Goal: Navigation & Orientation: Find specific page/section

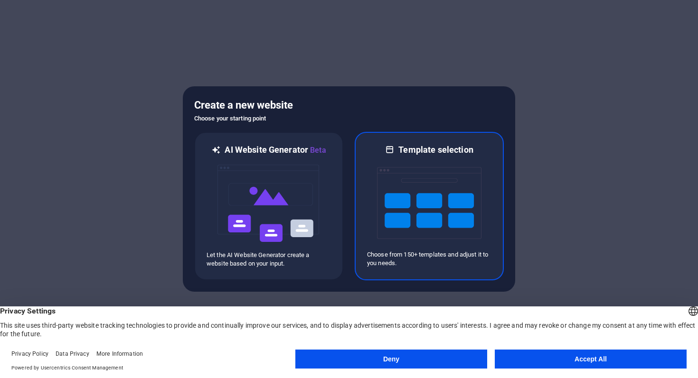
click at [441, 225] on img at bounding box center [429, 203] width 104 height 95
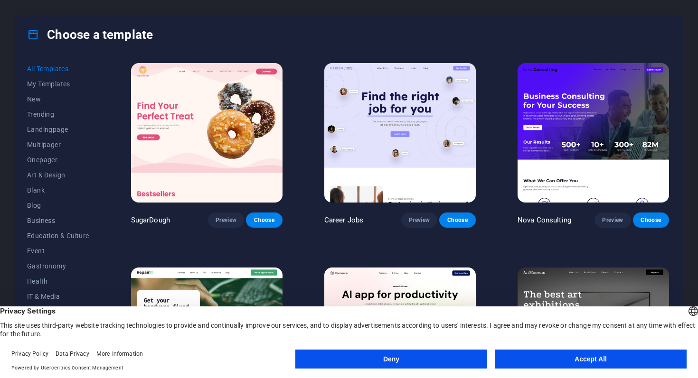
click at [531, 363] on button "Accept All" at bounding box center [591, 359] width 192 height 19
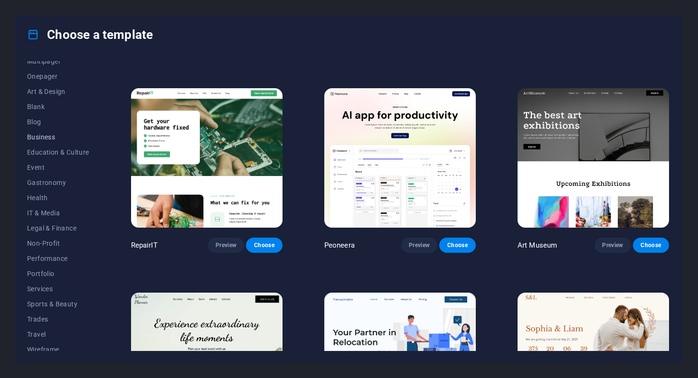
scroll to position [90, 0]
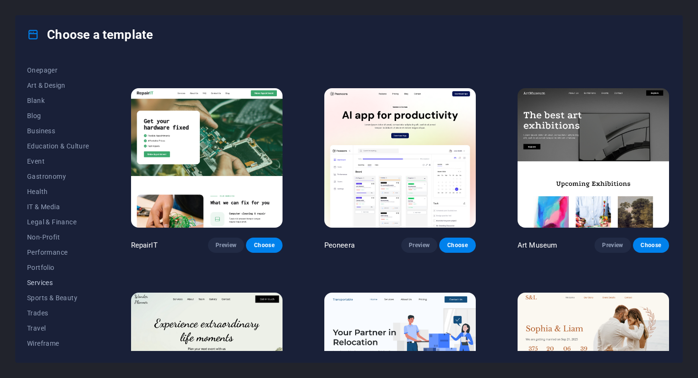
click at [45, 283] on span "Services" at bounding box center [58, 283] width 62 height 8
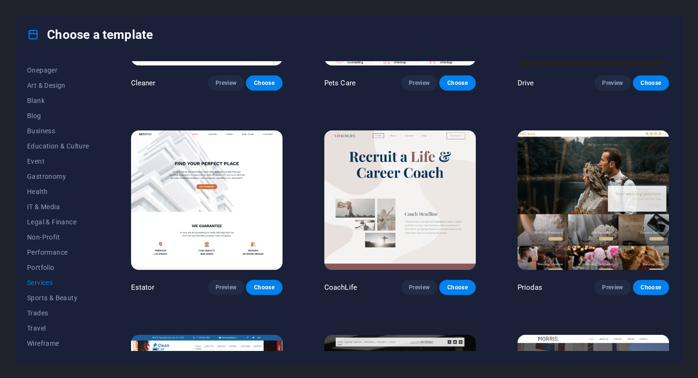
scroll to position [548, 0]
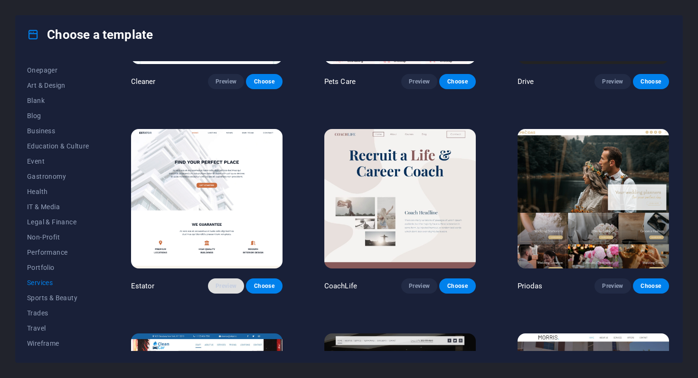
click at [227, 282] on span "Preview" at bounding box center [226, 286] width 21 height 8
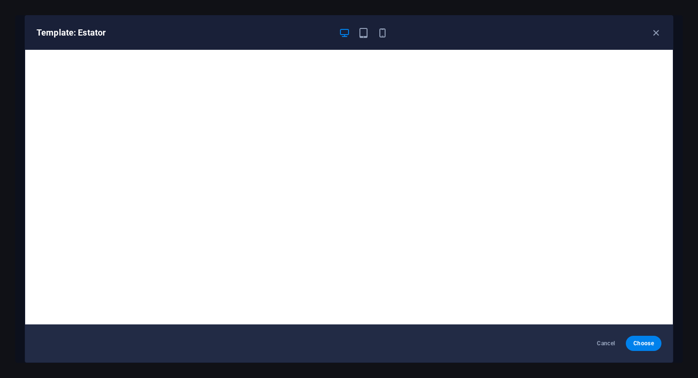
click at [385, 42] on div "Template: Estator" at bounding box center [349, 33] width 648 height 34
click at [383, 33] on icon "button" at bounding box center [382, 33] width 11 height 11
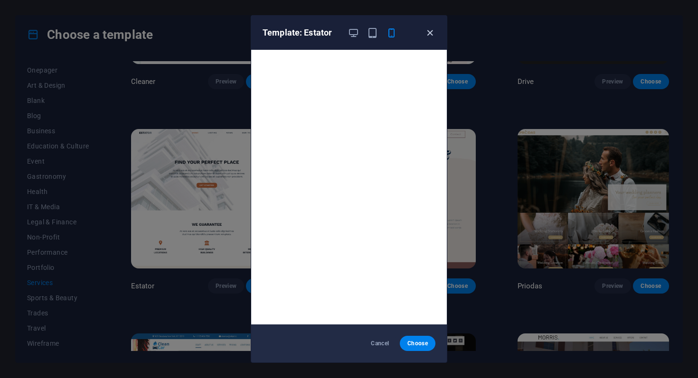
click at [432, 37] on icon "button" at bounding box center [429, 33] width 11 height 11
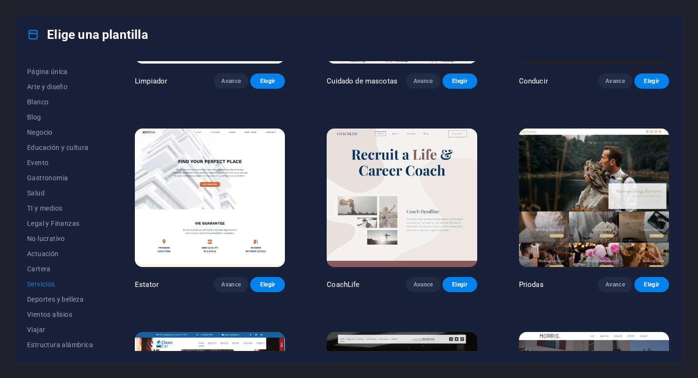
scroll to position [90, 0]
click at [62, 133] on span "Negocio" at bounding box center [60, 131] width 66 height 8
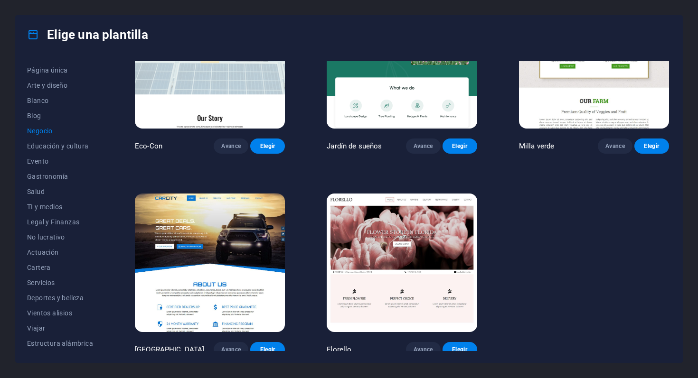
scroll to position [76, 0]
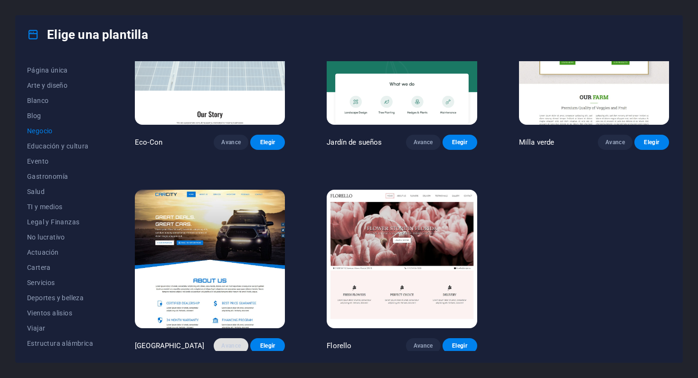
click at [228, 348] on button "Avance" at bounding box center [231, 345] width 35 height 15
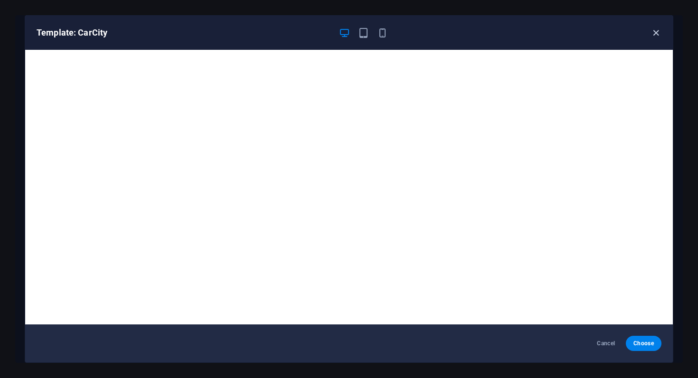
click at [652, 34] on icon "button" at bounding box center [655, 33] width 11 height 11
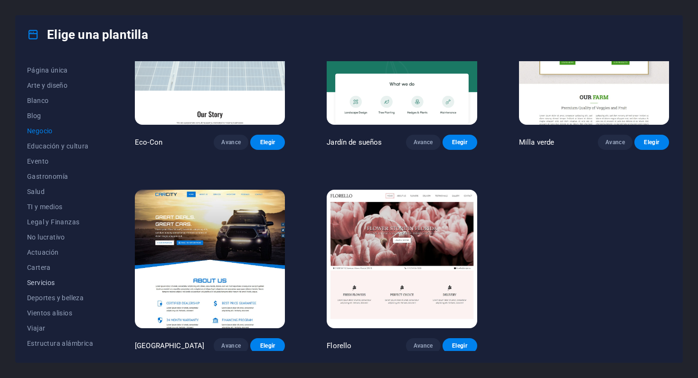
click at [45, 284] on font "Servicios" at bounding box center [41, 283] width 28 height 8
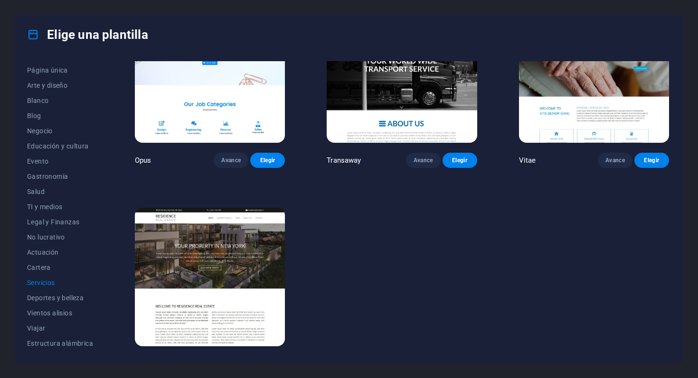
scroll to position [1290, 0]
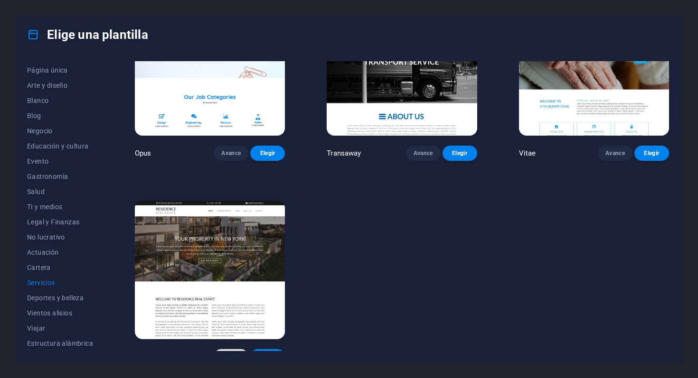
click at [235, 353] on font "Avance" at bounding box center [230, 357] width 19 height 8
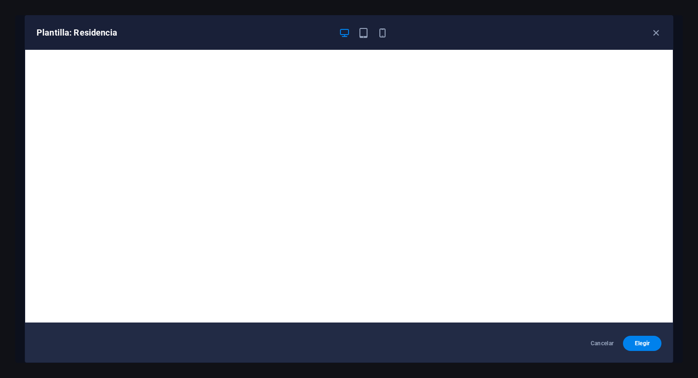
scroll to position [0, 0]
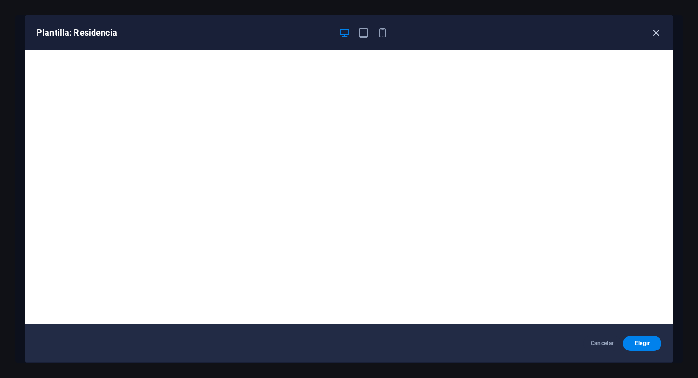
click at [650, 37] on icon "button" at bounding box center [655, 33] width 11 height 11
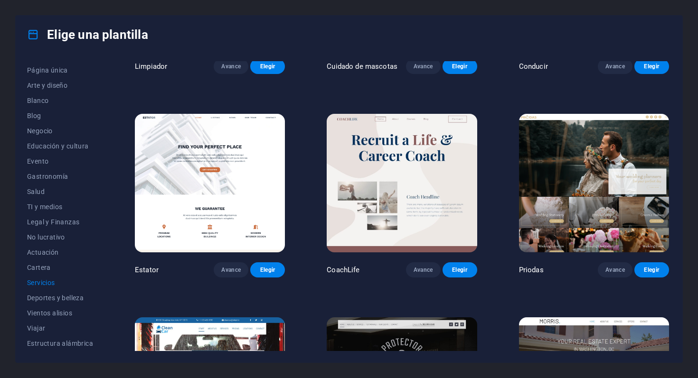
scroll to position [554, 0]
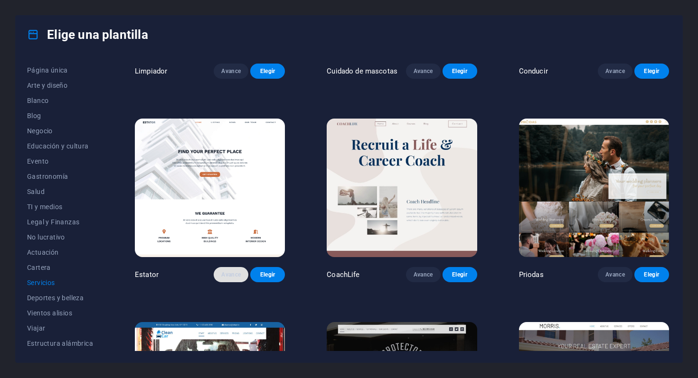
click at [231, 275] on button "Avance" at bounding box center [231, 274] width 35 height 15
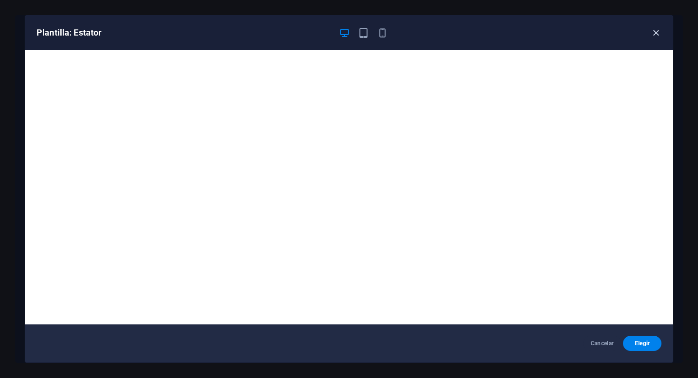
click at [656, 38] on icon "button" at bounding box center [655, 33] width 11 height 11
